Goal: Task Accomplishment & Management: Complete application form

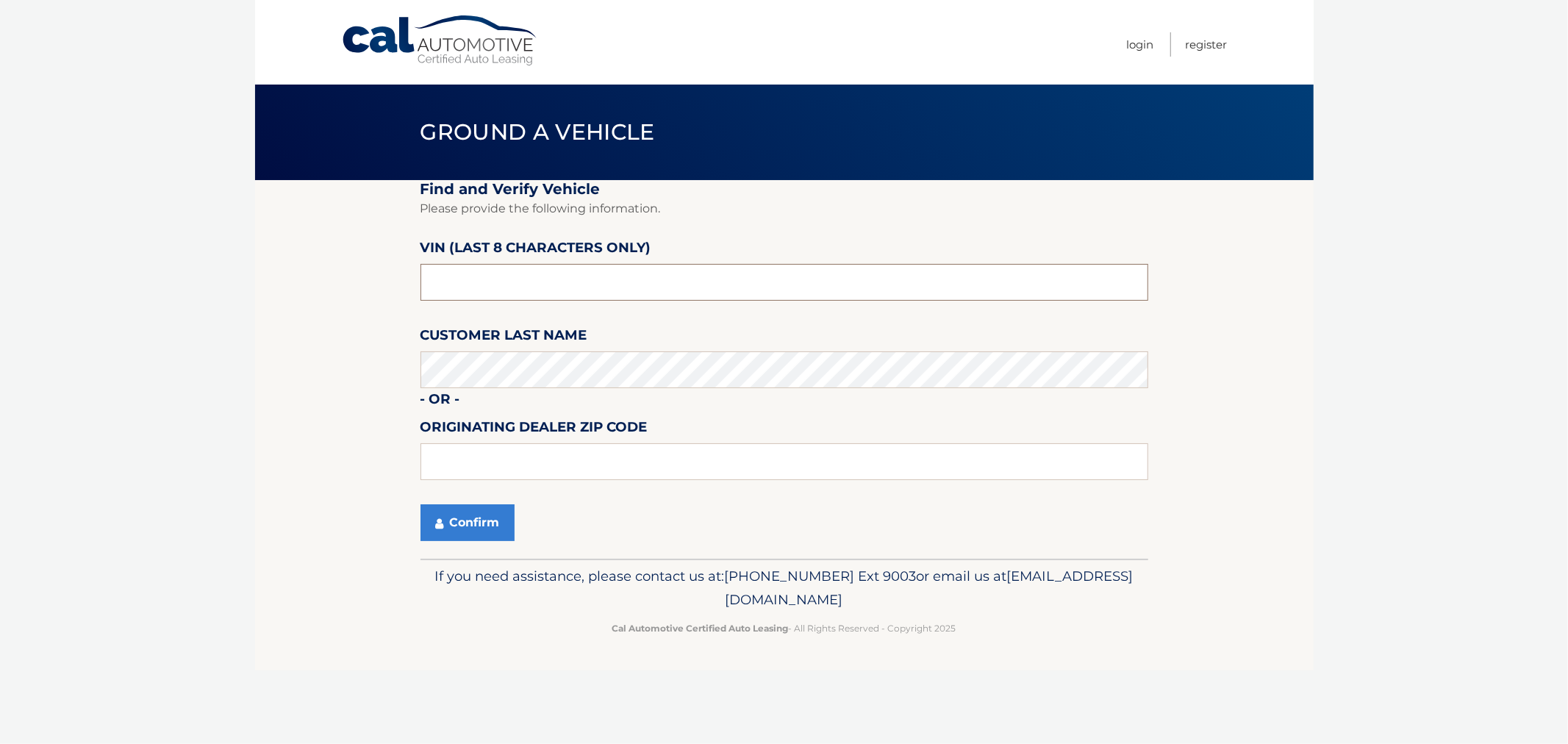
click at [448, 277] on input "text" at bounding box center [784, 282] width 728 height 36
type input "nc176989"
click at [463, 452] on input "text" at bounding box center [784, 461] width 728 height 36
type input "11023"
click at [437, 518] on icon "submit" at bounding box center [439, 524] width 8 height 12
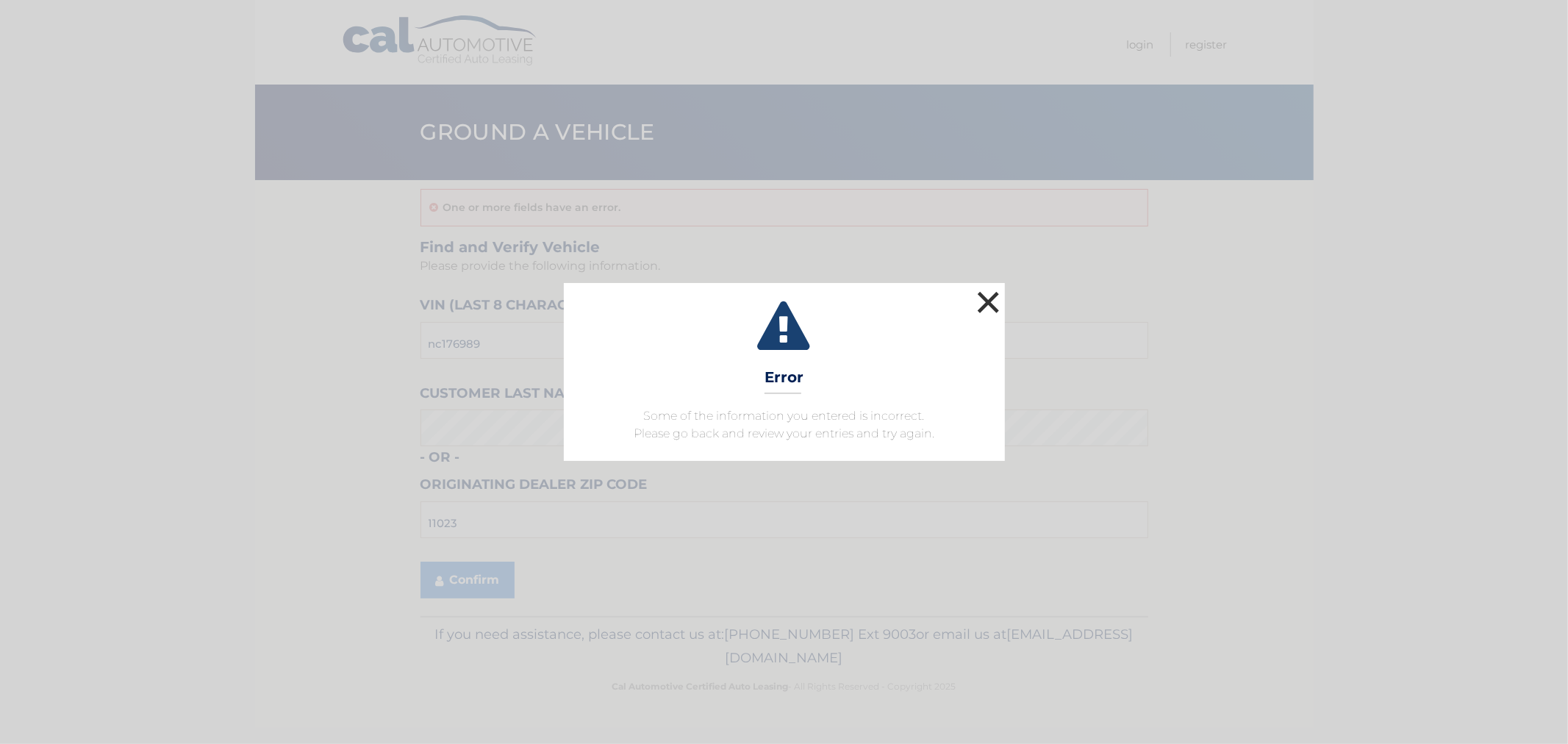
click at [990, 292] on button "×" at bounding box center [988, 302] width 29 height 29
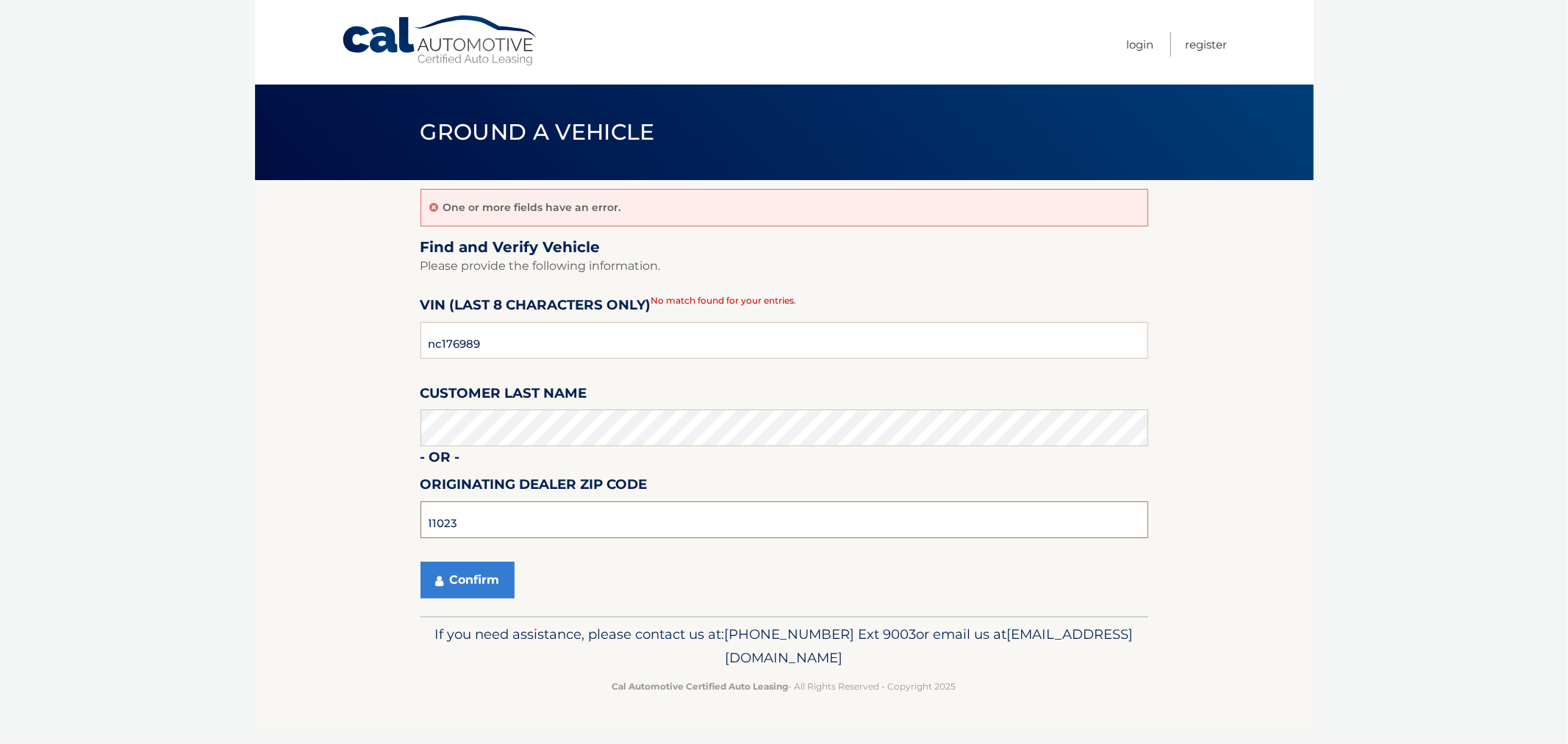
drag, startPoint x: 458, startPoint y: 520, endPoint x: 407, endPoint y: 513, distance: 51.5
click at [407, 513] on section "One or more fields have an error. Find and Verify Vehicle Please provide the fo…" at bounding box center [784, 398] width 1058 height 436
type input "11548"
click at [450, 575] on button "Confirm" at bounding box center [468, 579] width 94 height 36
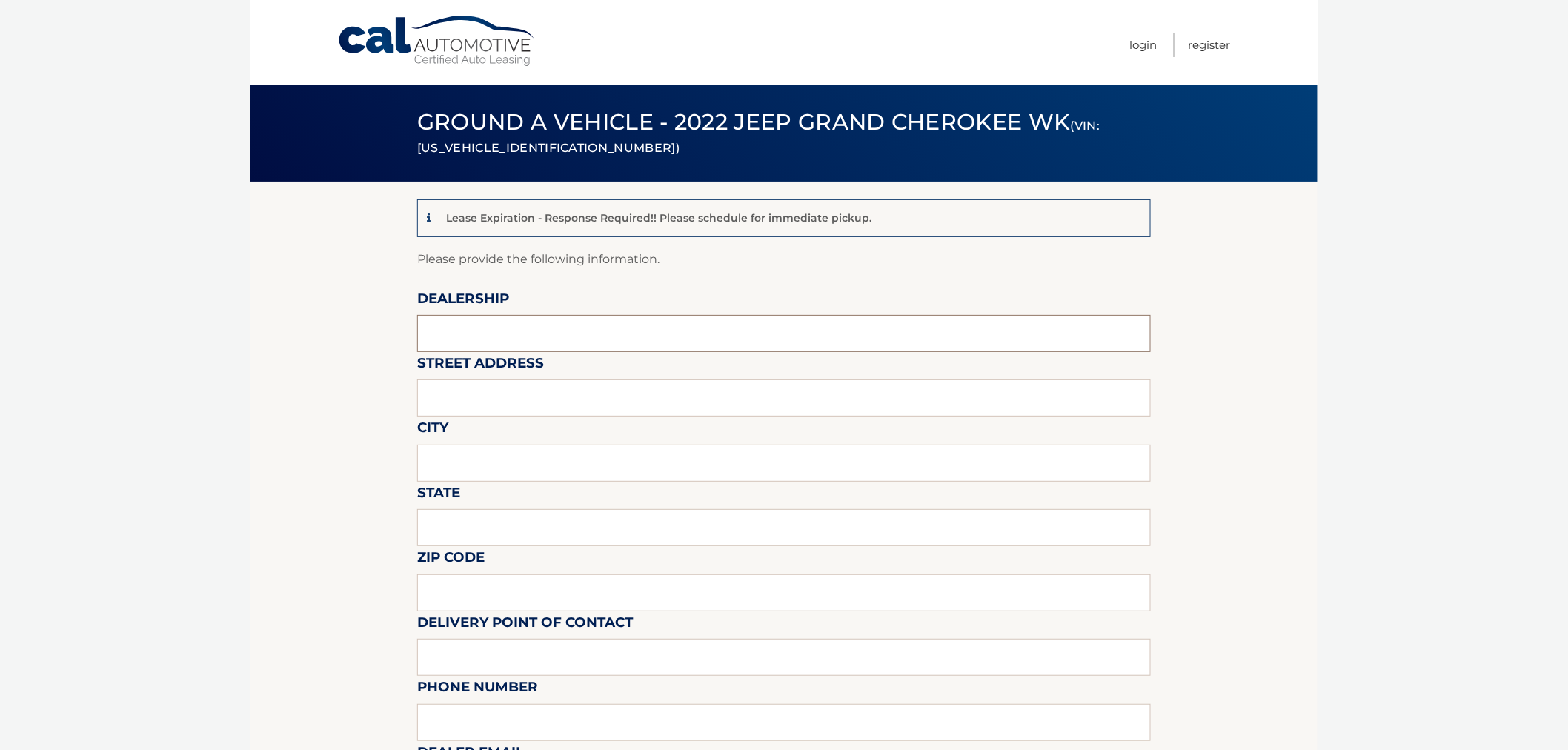
click at [493, 332] on input "text" at bounding box center [784, 333] width 734 height 37
type input "East Hills Jeep"
click at [466, 390] on input "text" at bounding box center [784, 397] width 734 height 37
type input "2300 Northern Blvd"
type input "Greenvale"
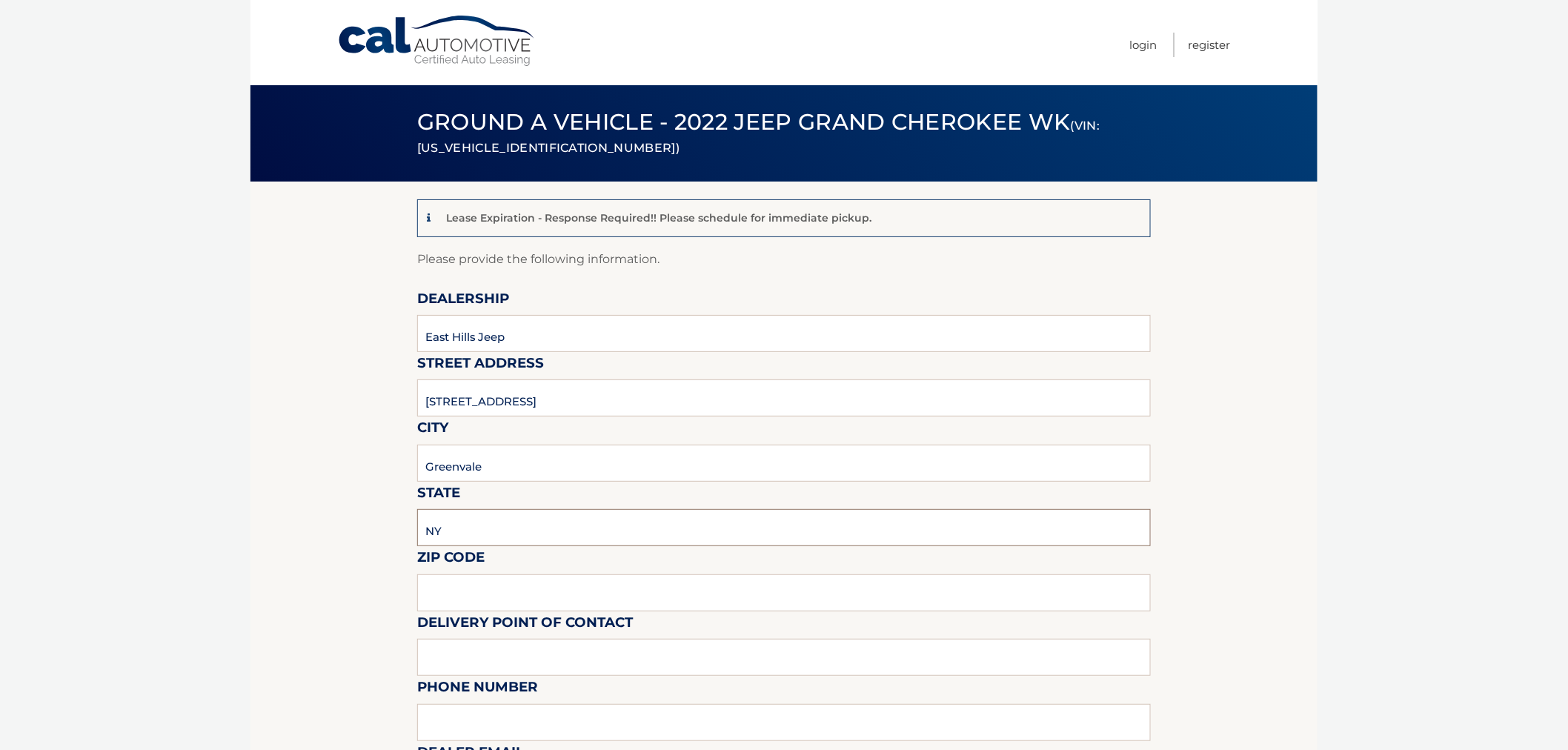
type input "NY"
type input "11548"
type input "Brett Newman"
type input "5166219191"
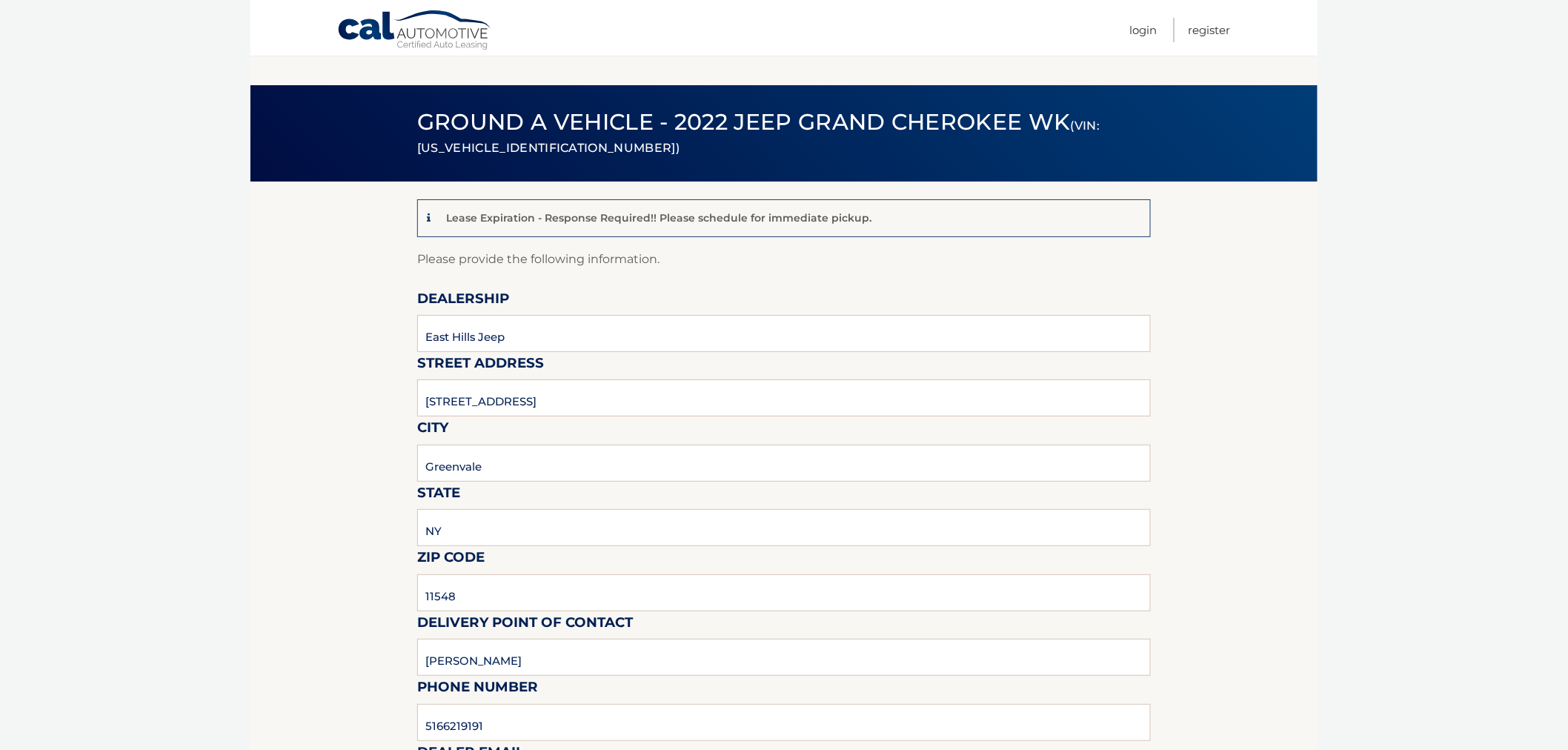
scroll to position [411, 0]
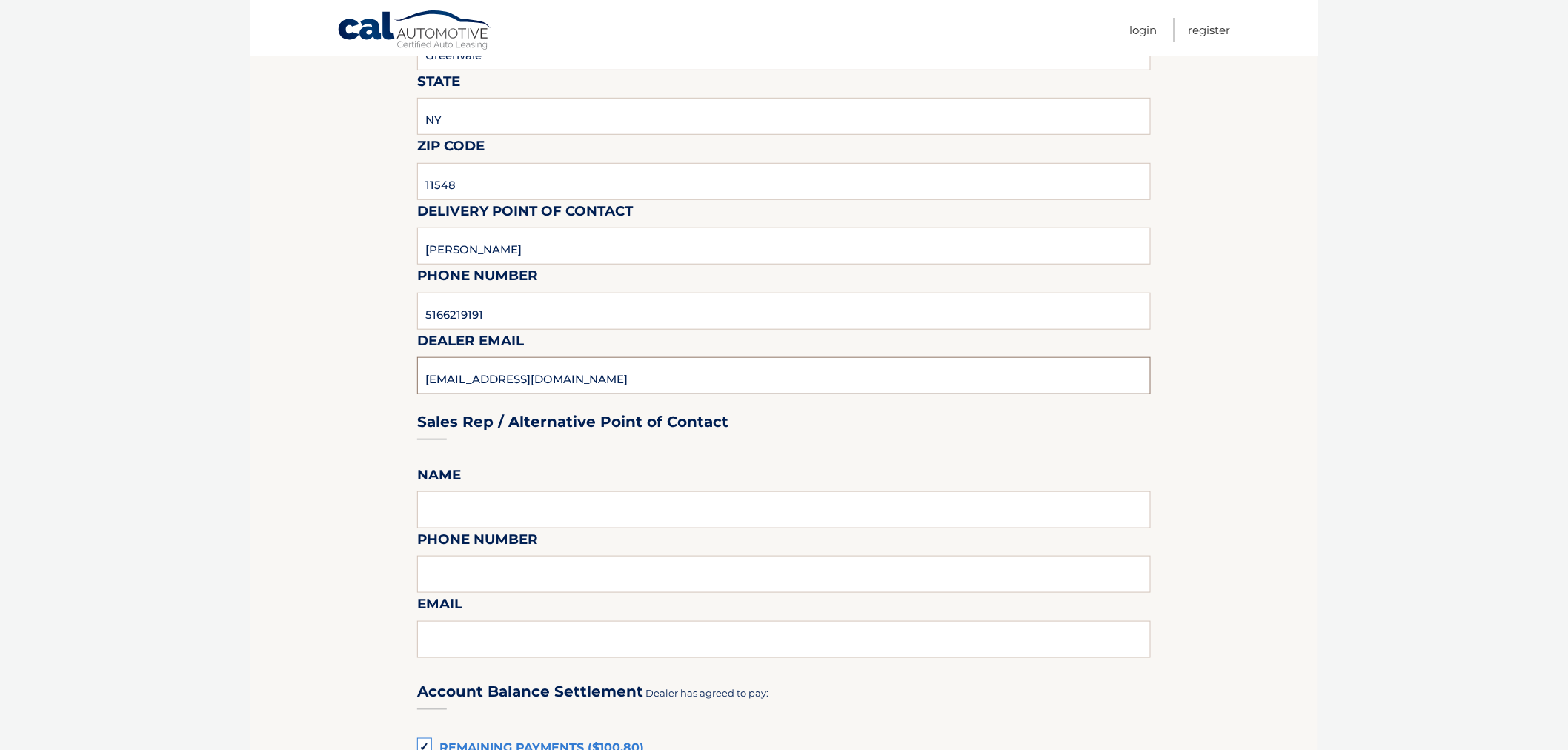
type input "bnewman@easthillsjeep.com"
type input "B"
type input "Steve DeSetto"
type input "5166219191"
type input "b"
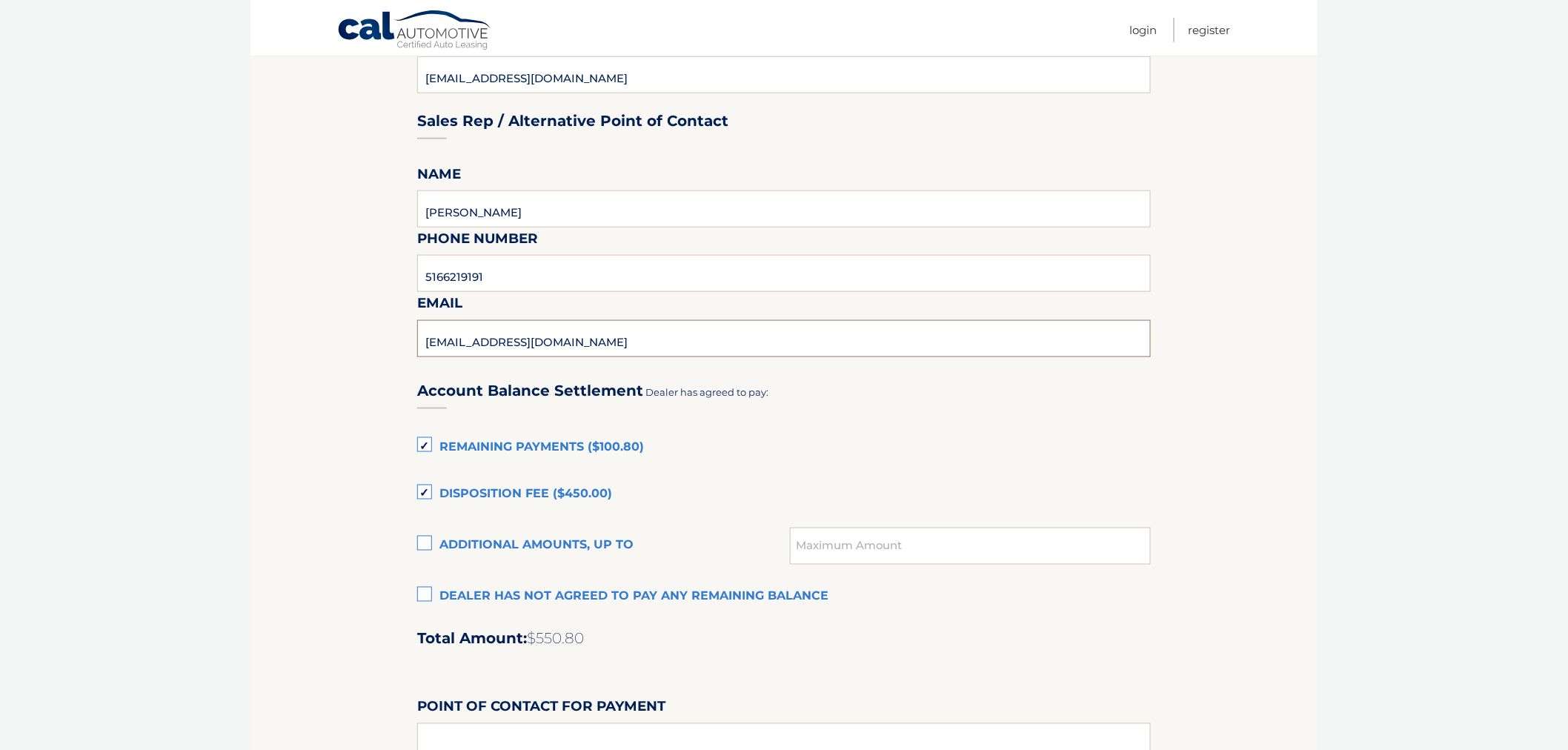
scroll to position [741, 0]
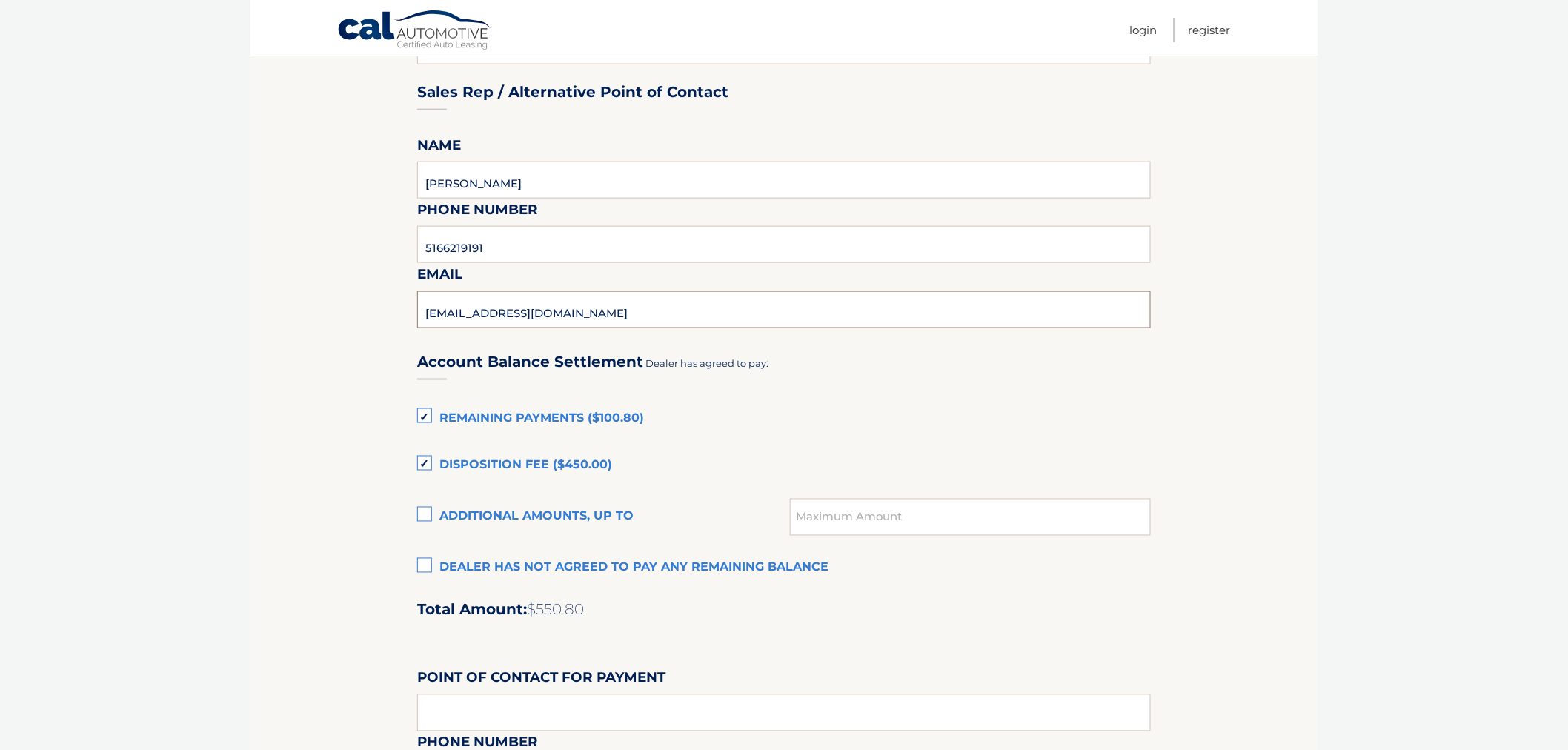
type input "sdesetto@easthillsjeep.com"
click at [424, 420] on label "Remaining Payments ($100.80)" at bounding box center [784, 418] width 734 height 29
click at [0, 0] on input "Remaining Payments ($100.80)" at bounding box center [0, 0] width 0 height 0
click at [427, 465] on label "Disposition Fee ($450.00)" at bounding box center [784, 465] width 734 height 29
click at [0, 0] on input "Disposition Fee ($450.00)" at bounding box center [0, 0] width 0 height 0
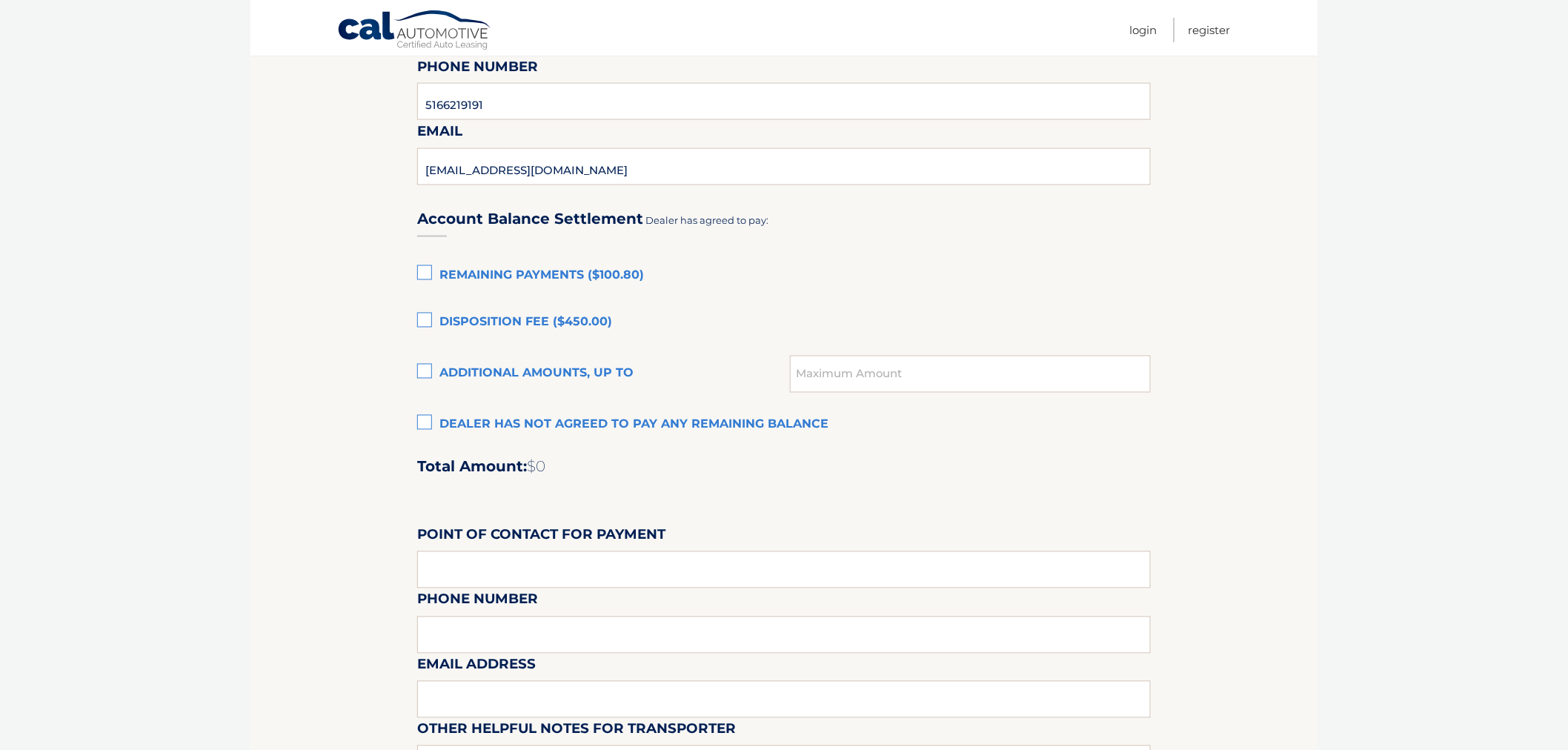
scroll to position [905, 0]
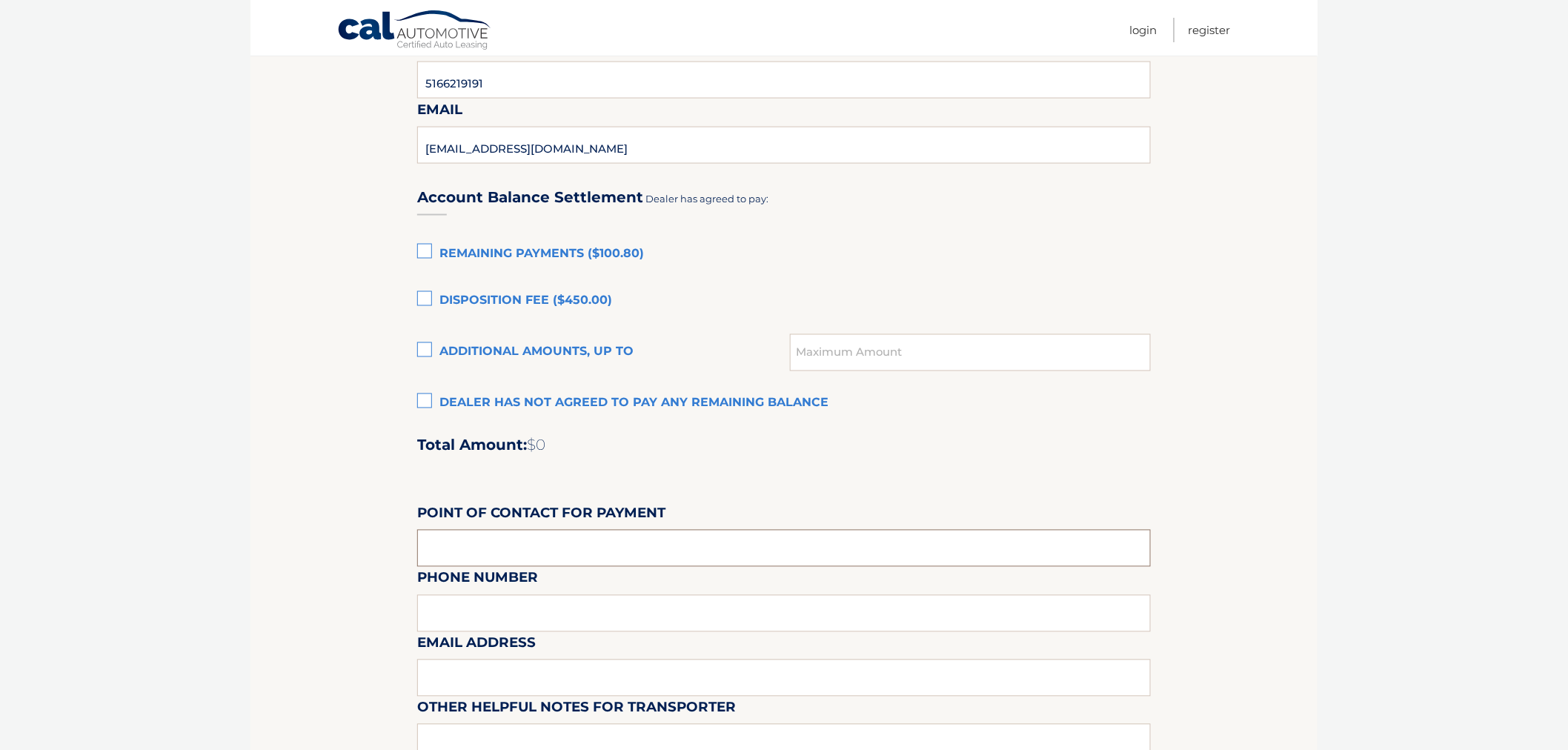
click at [447, 545] on input "text" at bounding box center [784, 548] width 734 height 37
type input "Brett Newman"
type input "5166219191"
type input "bnewman@easthillsjeep.com"
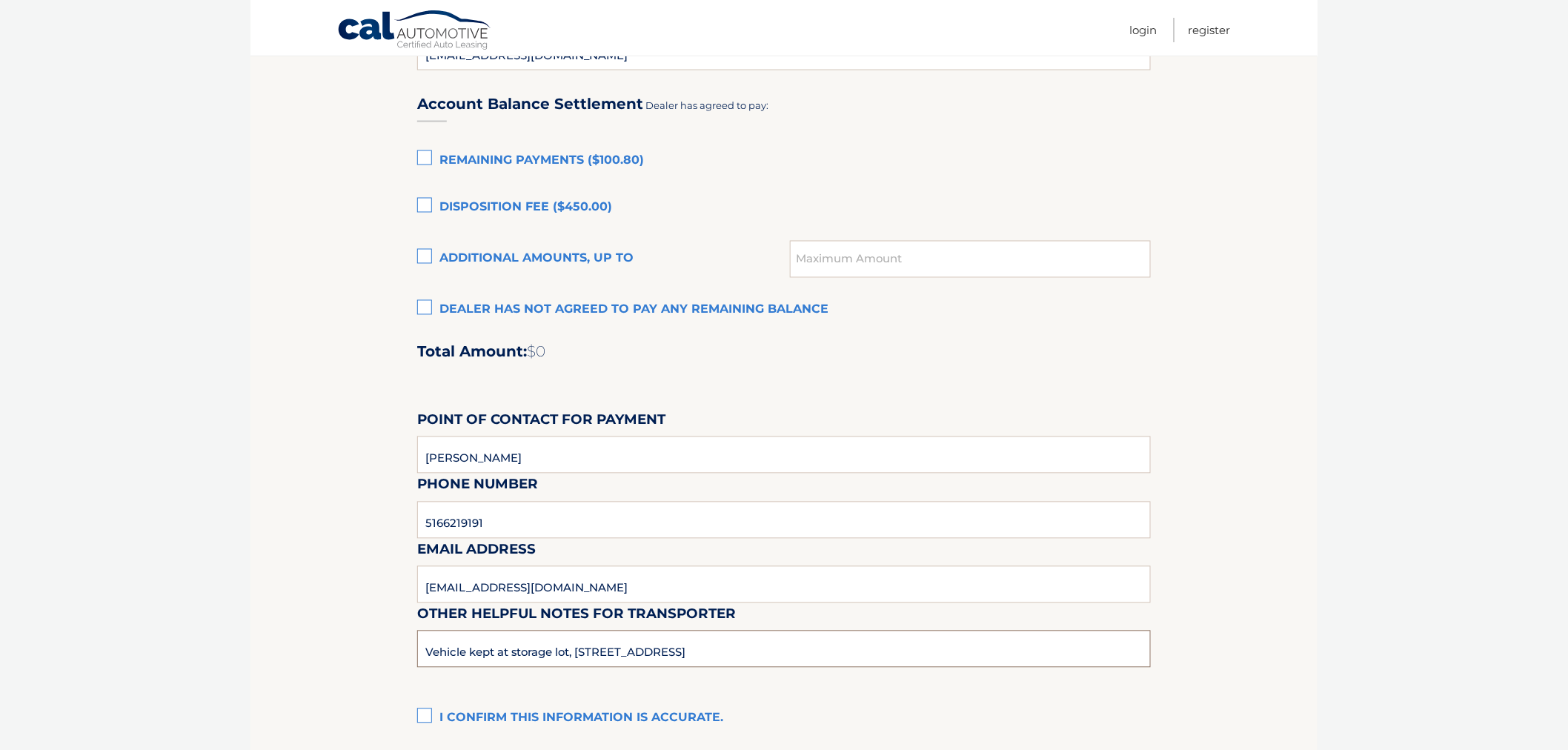
scroll to position [1082, 0]
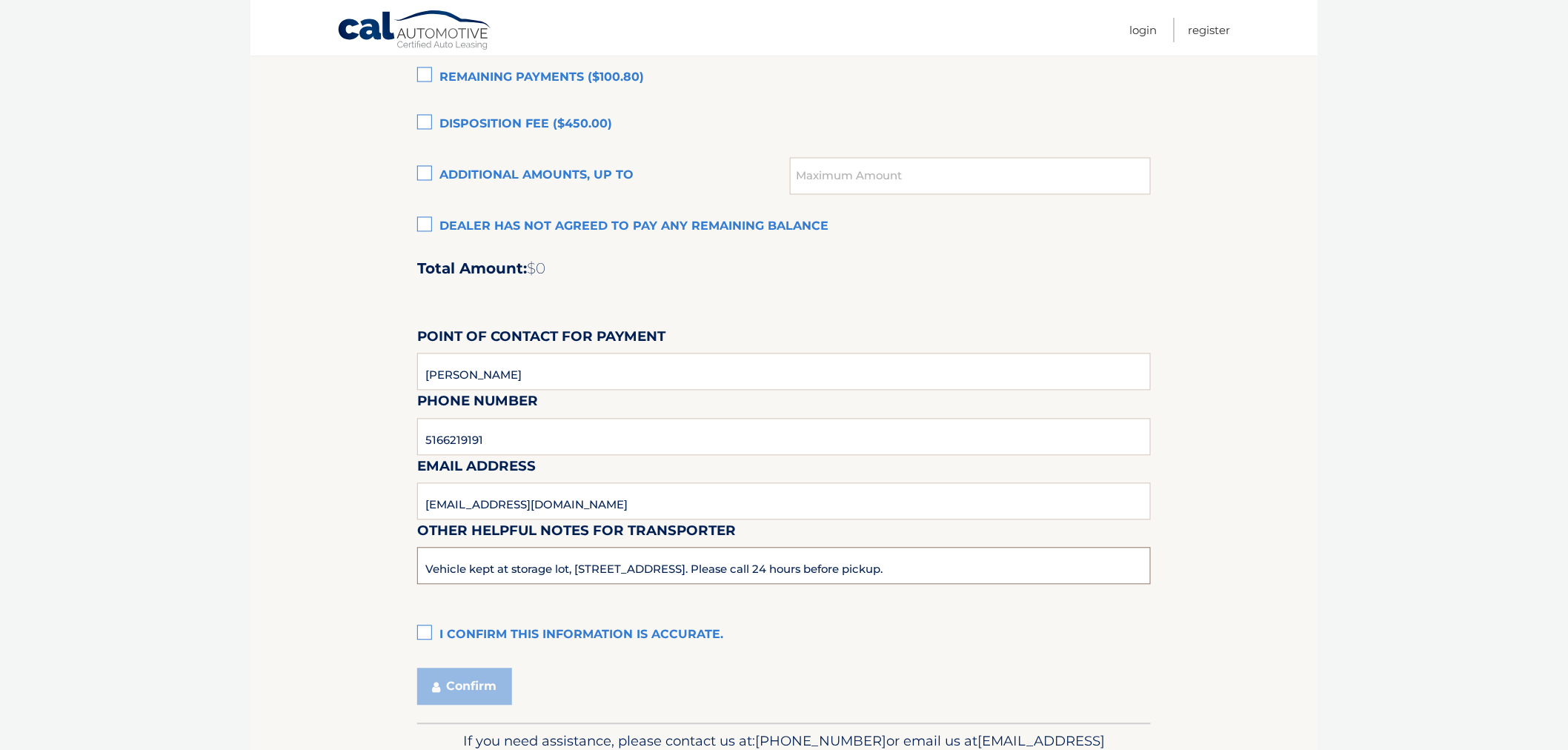
type input "Vehicle kept at storage lot, 150 Pine Hollow Rd, Oyster Bay, NY 11771. Please c…"
click at [426, 635] on label "I confirm this information is accurate." at bounding box center [784, 635] width 734 height 29
click at [0, 0] on input "I confirm this information is accurate." at bounding box center [0, 0] width 0 height 0
click at [440, 670] on button "Confirm" at bounding box center [465, 686] width 95 height 37
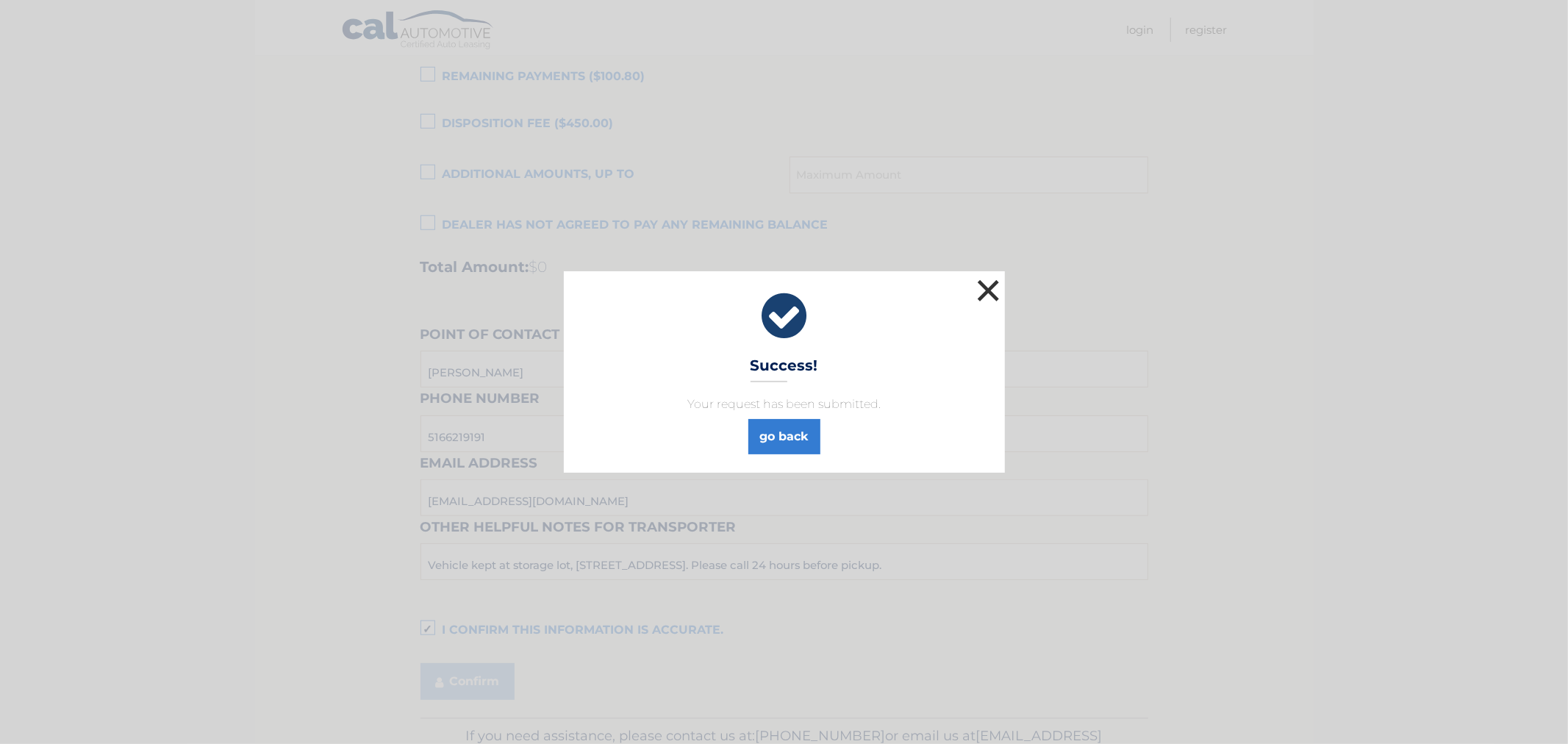
click at [985, 291] on button "×" at bounding box center [988, 290] width 29 height 29
